Goal: Navigation & Orientation: Find specific page/section

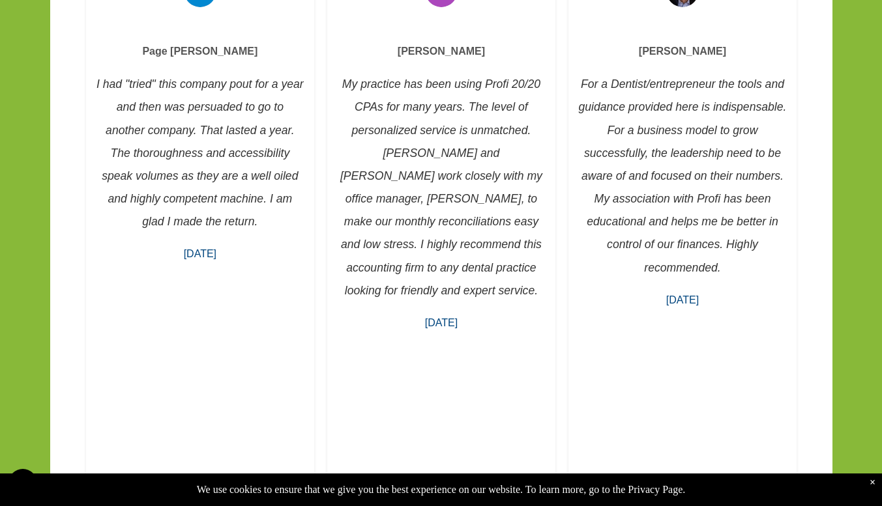
scroll to position [2477, 0]
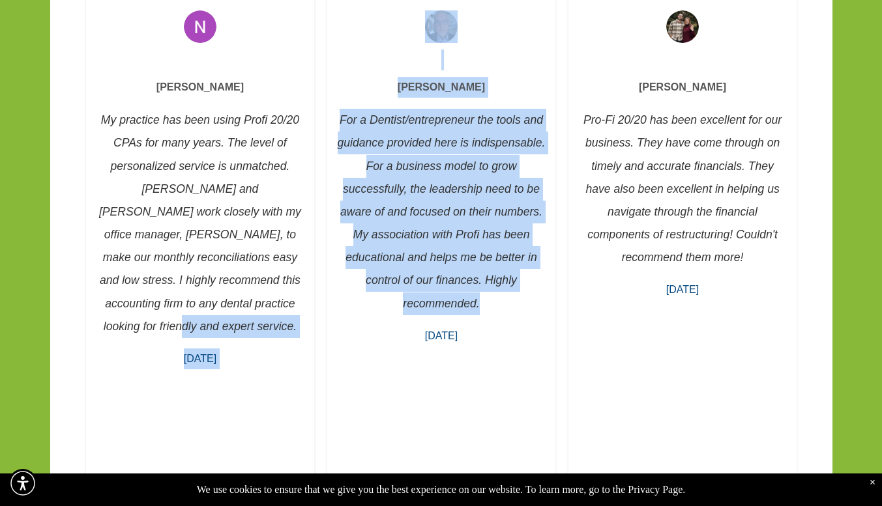
drag, startPoint x: 486, startPoint y: 244, endPoint x: 308, endPoint y: 245, distance: 178.6
click at [459, 242] on p "For a Dentist/entrepreneur the tools and guidance provided here is indispensabl…" at bounding box center [441, 212] width 209 height 207
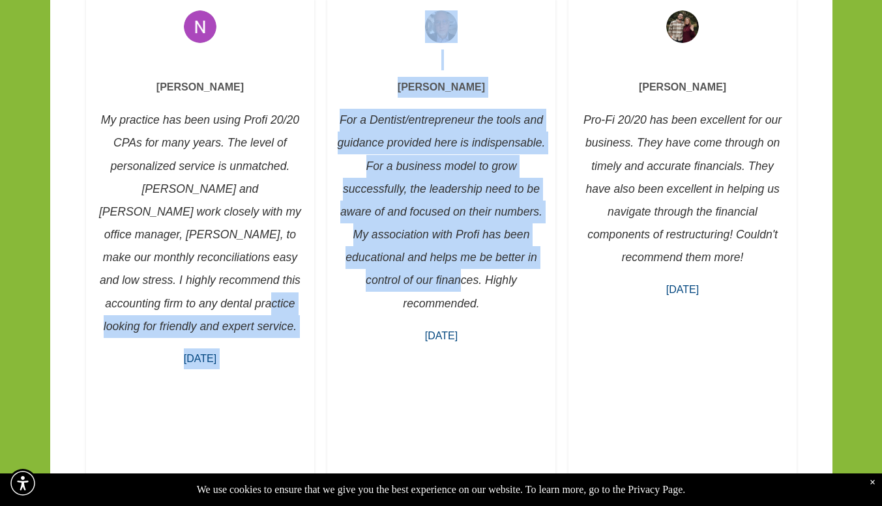
drag, startPoint x: 459, startPoint y: 242, endPoint x: 271, endPoint y: 237, distance: 187.8
click at [356, 237] on p "For a Dentist/entrepreneur the tools and guidance provided here is indispensabl…" at bounding box center [441, 212] width 209 height 207
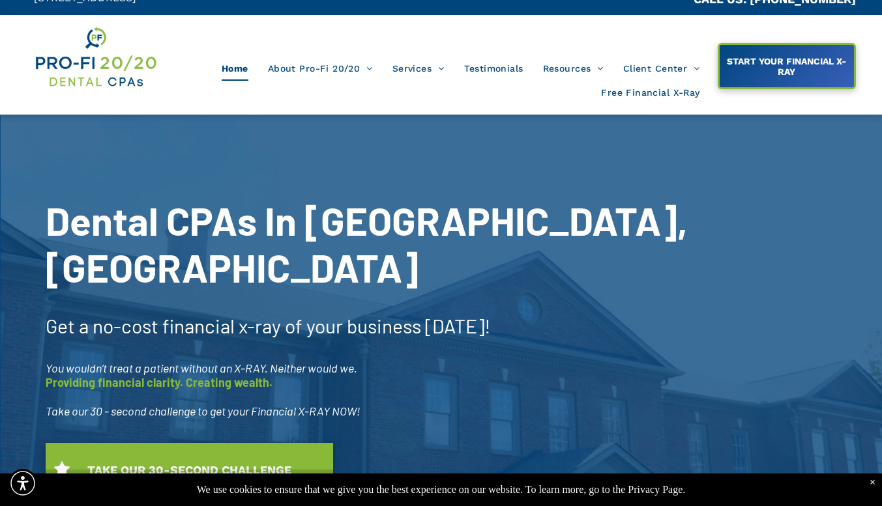
scroll to position [0, 0]
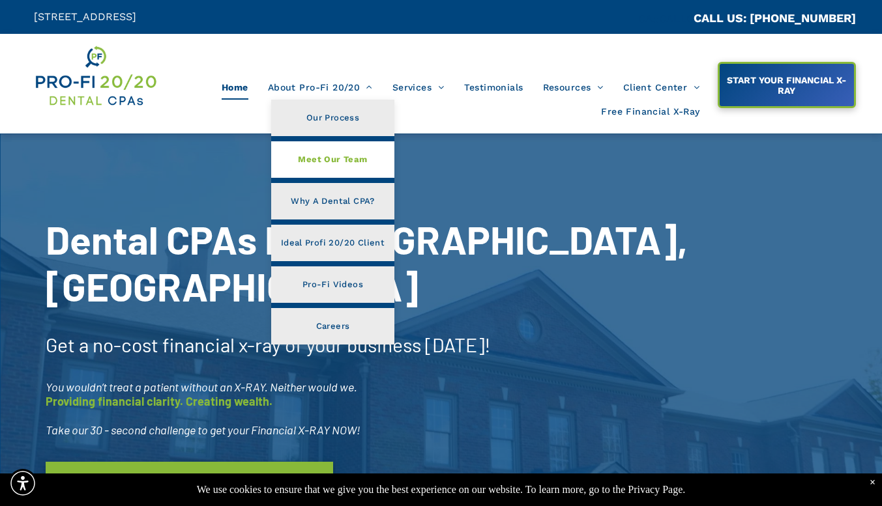
click at [337, 163] on span "Meet Our Team" at bounding box center [332, 159] width 69 height 17
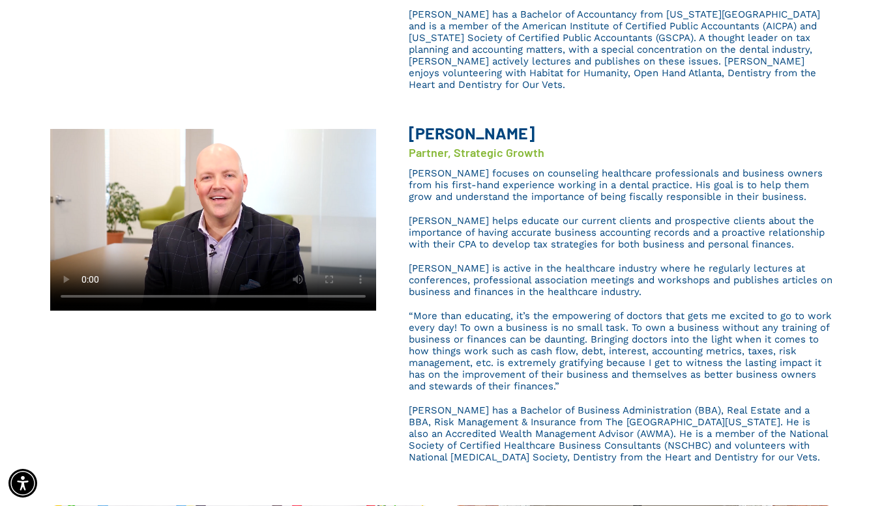
scroll to position [3715, 0]
